Goal: Information Seeking & Learning: Understand process/instructions

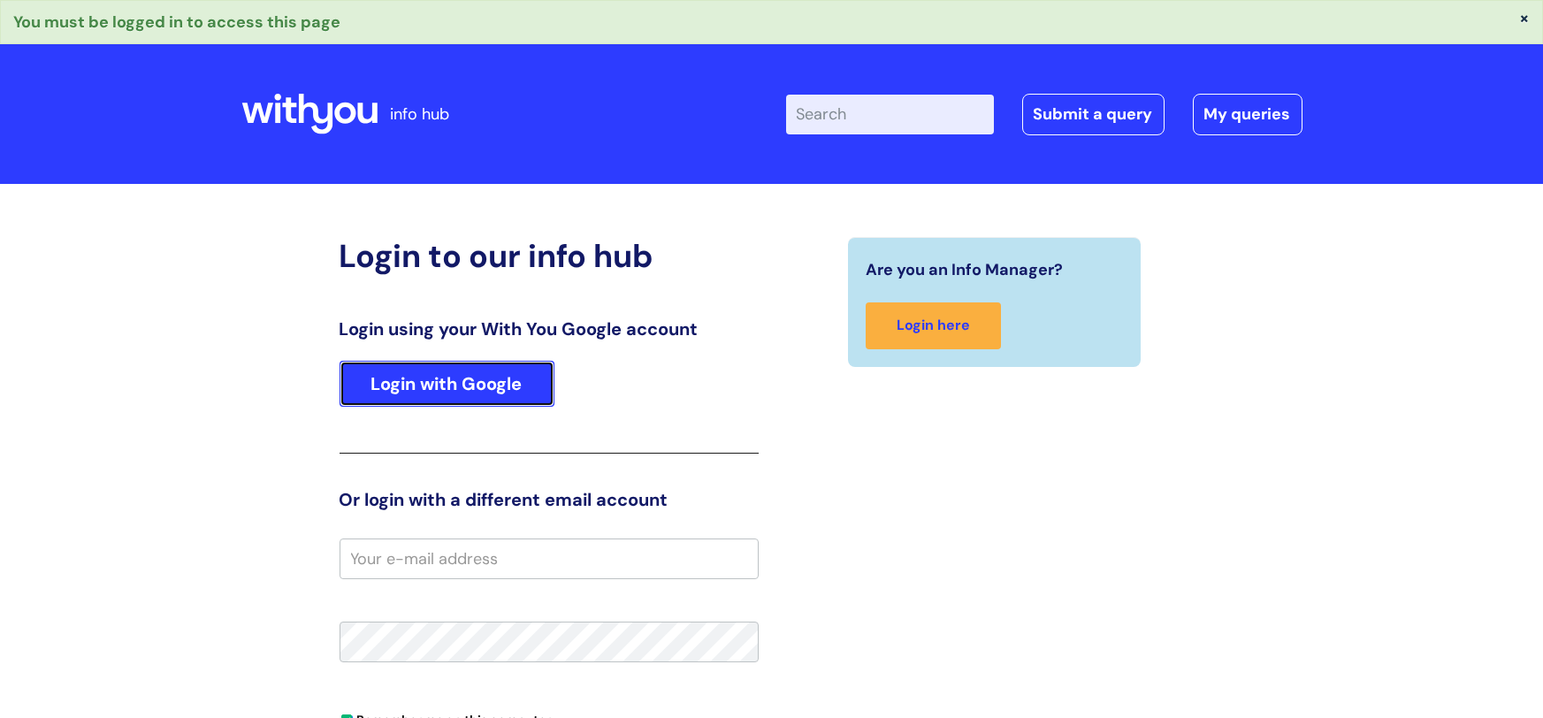
click at [526, 377] on link "Login with Google" at bounding box center [447, 384] width 215 height 46
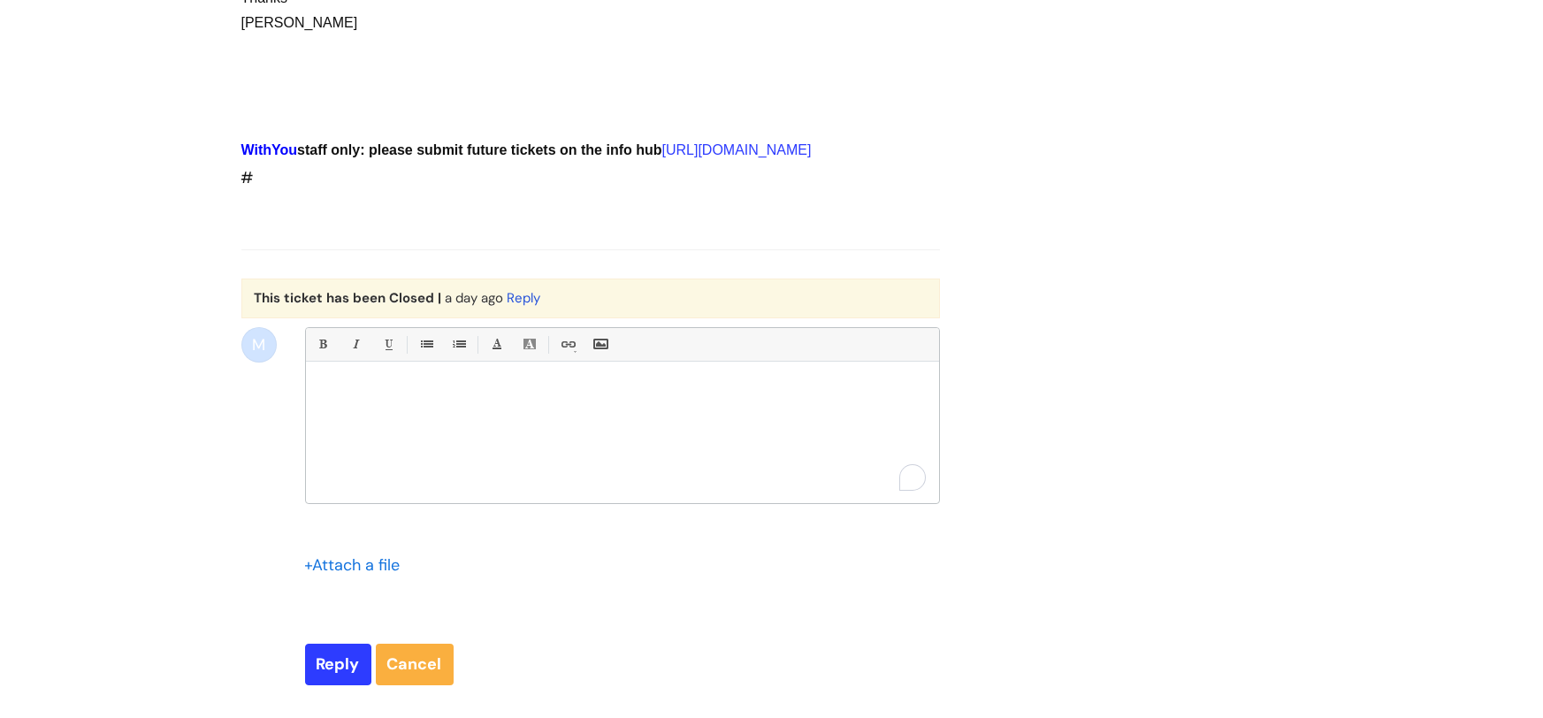
scroll to position [1911, 0]
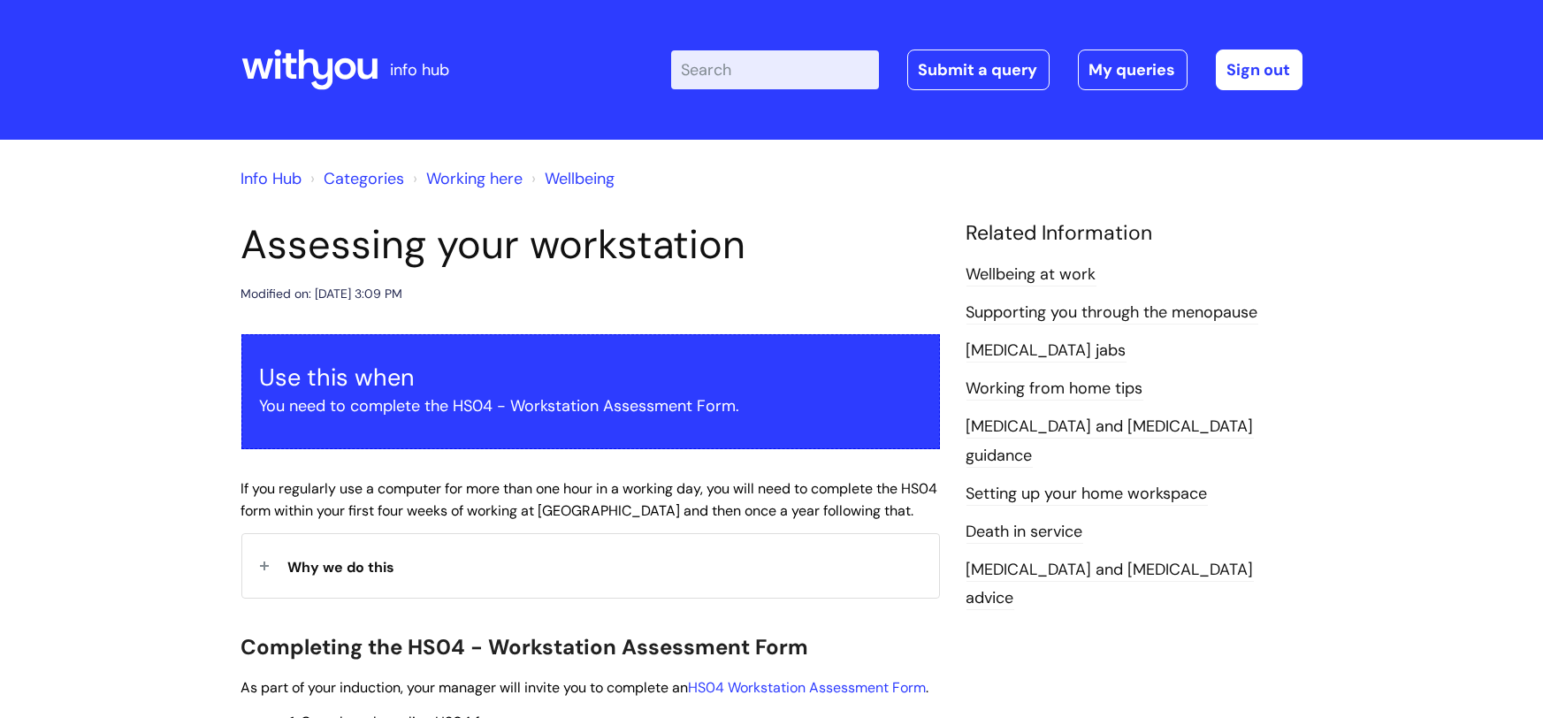
click at [662, 269] on h1 "Assessing your workstation" at bounding box center [590, 245] width 699 height 48
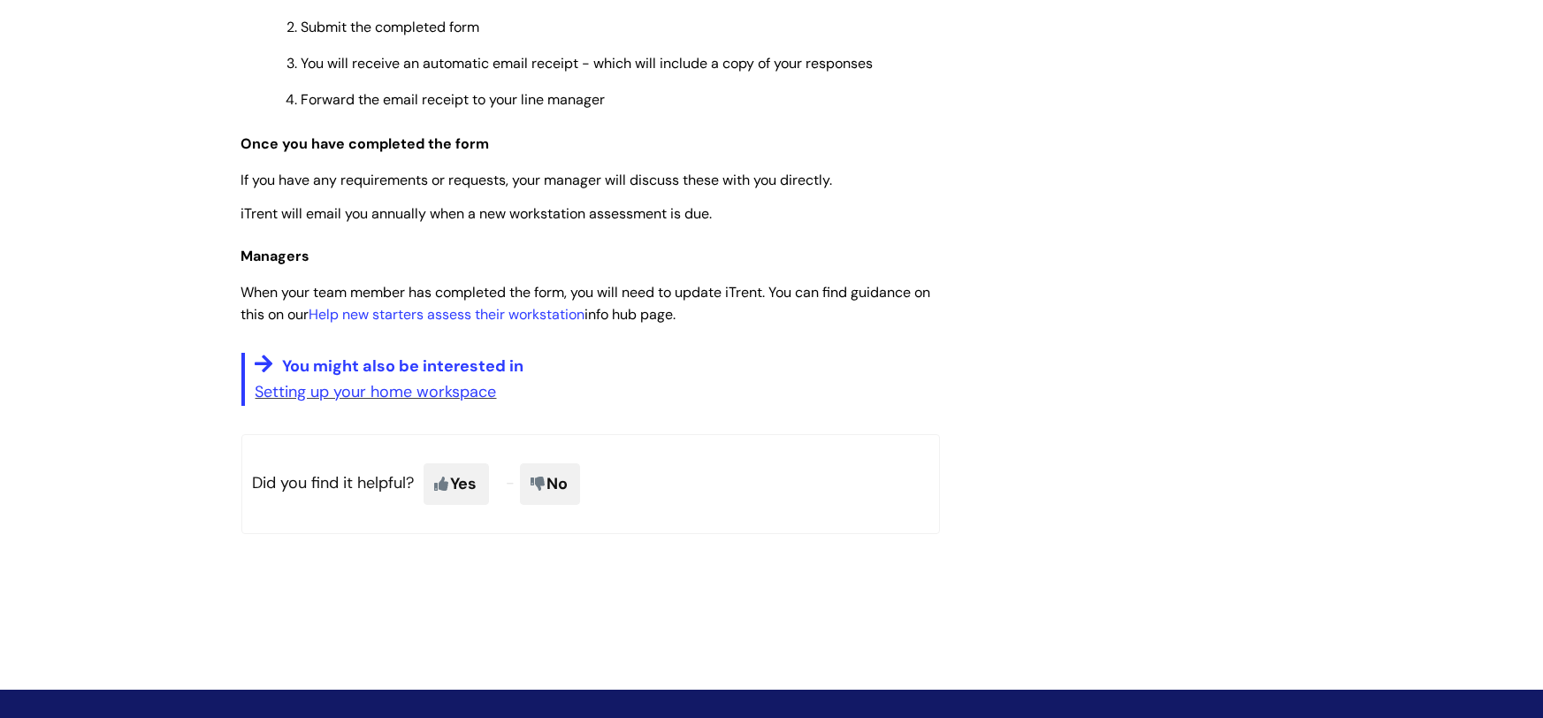
scroll to position [777, 0]
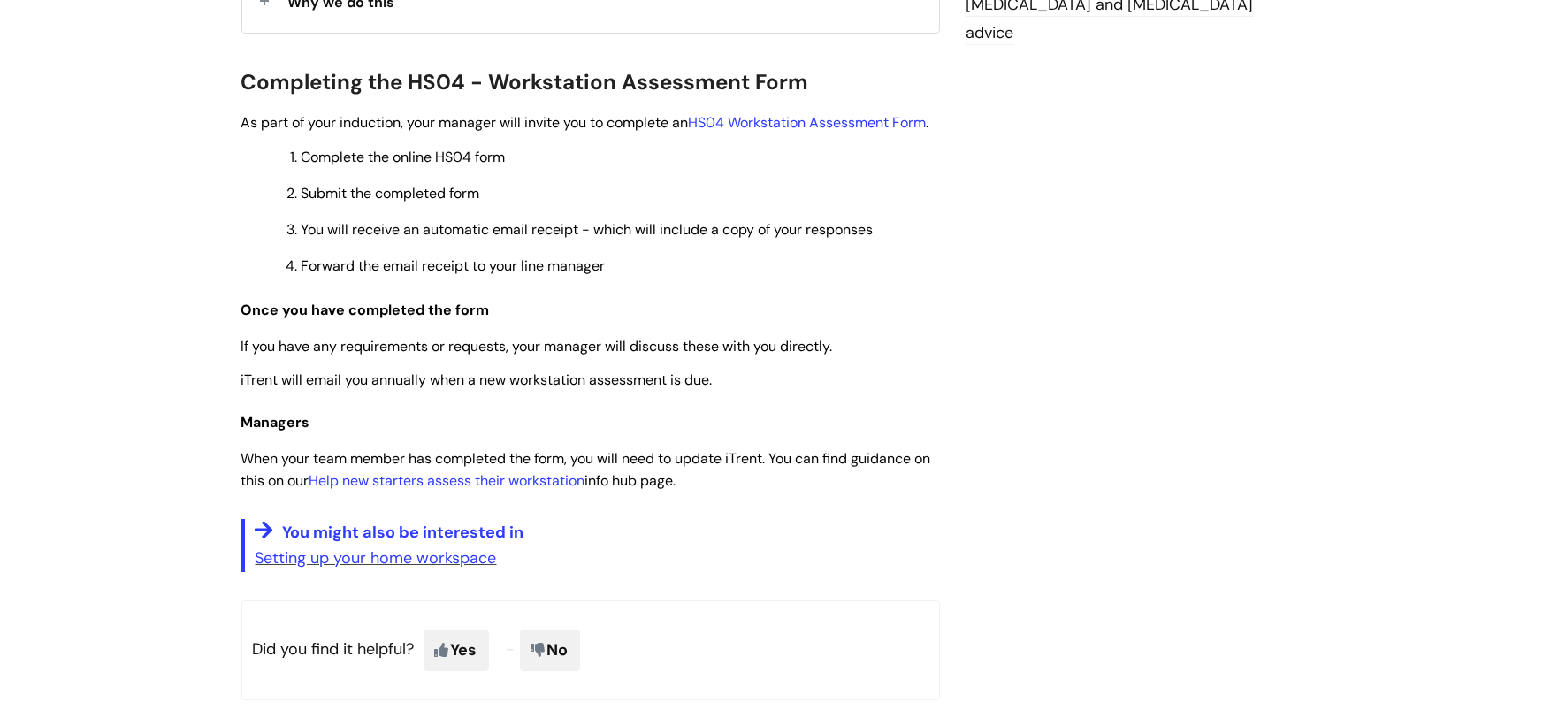
scroll to position [530, 0]
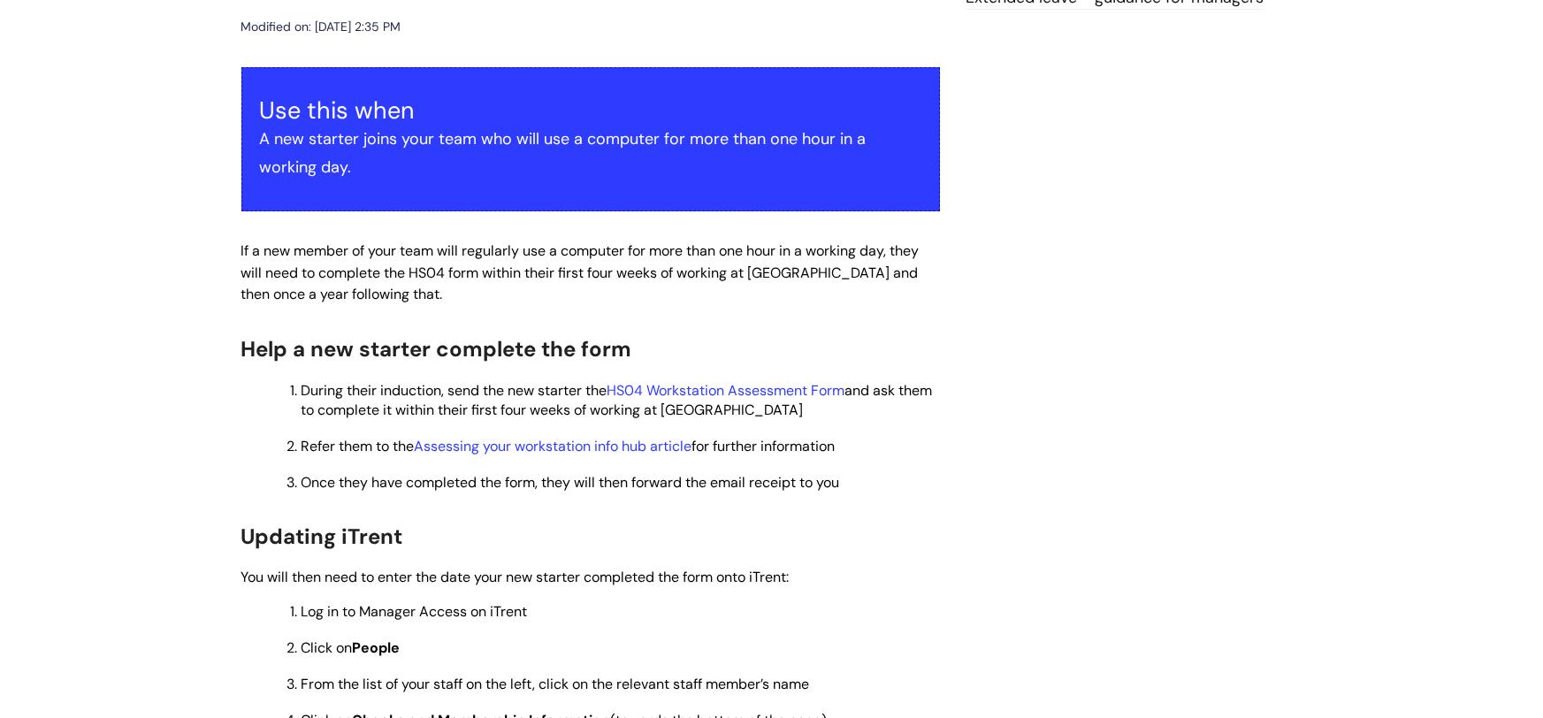
scroll to position [318, 0]
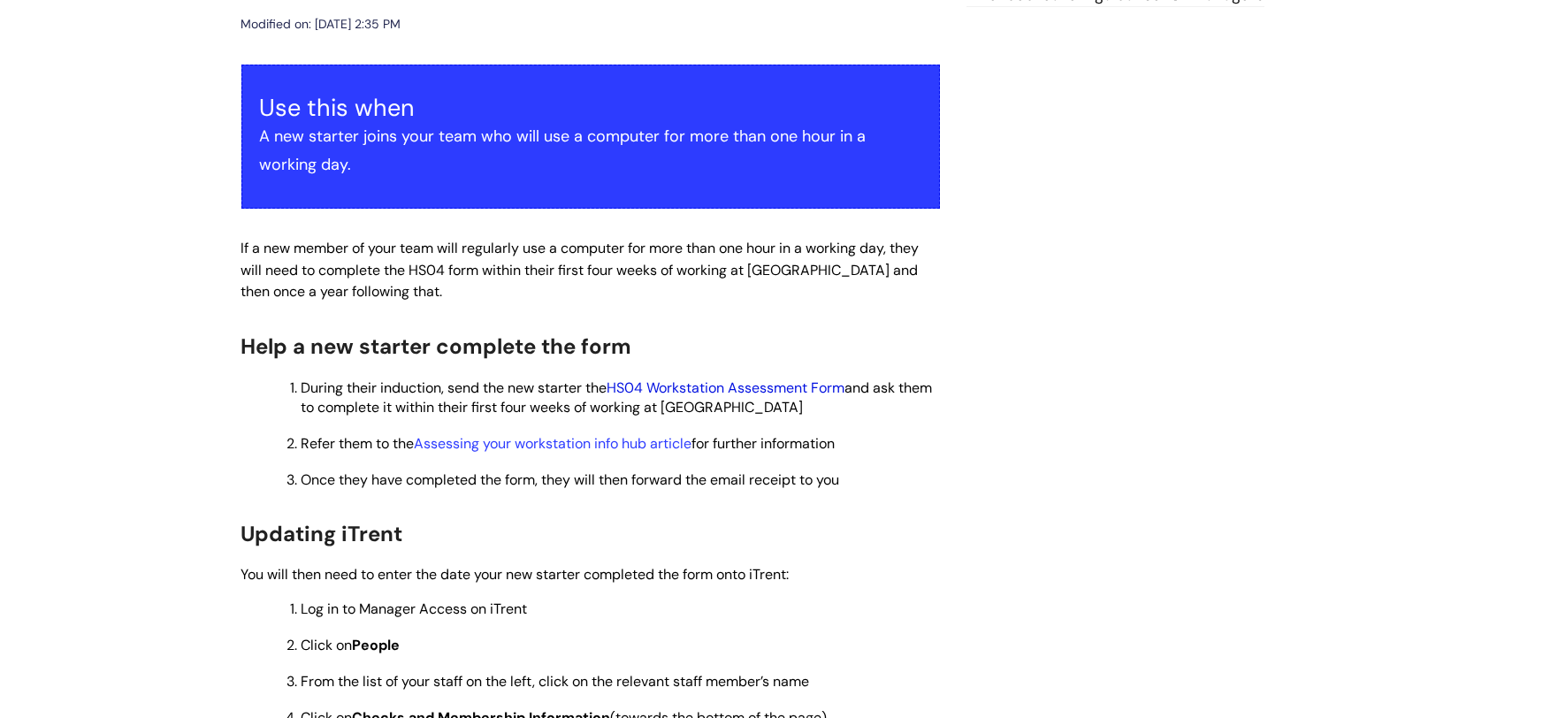
click at [765, 387] on link "HS04 Workstation Assessment Form" at bounding box center [727, 388] width 238 height 19
